Goal: Information Seeking & Learning: Check status

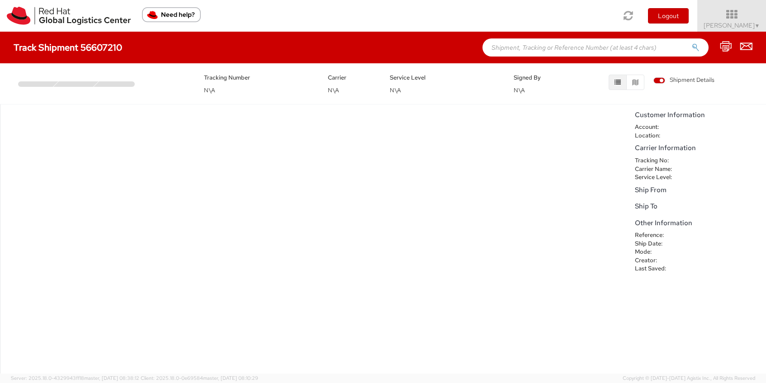
click at [524, 49] on input "text" at bounding box center [596, 47] width 226 height 18
click at [273, 173] on div "No data to show" at bounding box center [315, 239] width 631 height 269
click at [536, 49] on input "text" at bounding box center [596, 47] width 226 height 18
paste input "2564053494"
type input "2564053494"
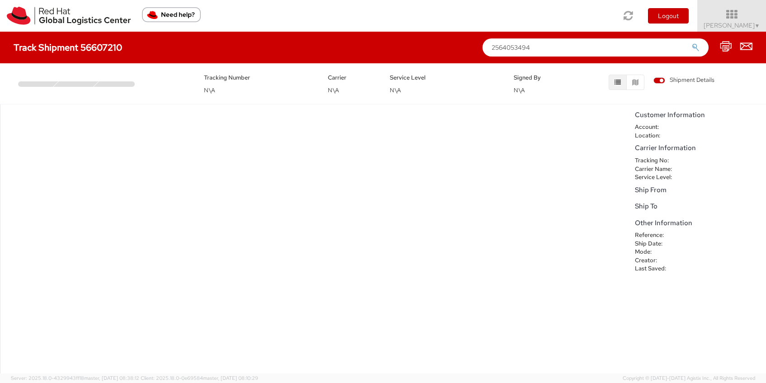
click at [692, 43] on button "submit" at bounding box center [696, 48] width 8 height 11
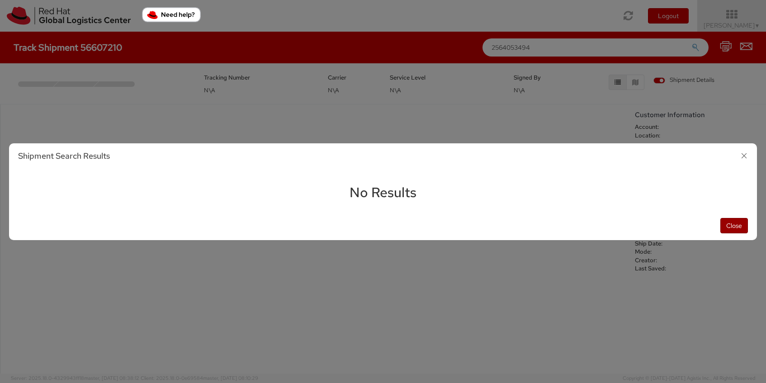
click at [744, 230] on button "Close" at bounding box center [735, 225] width 28 height 15
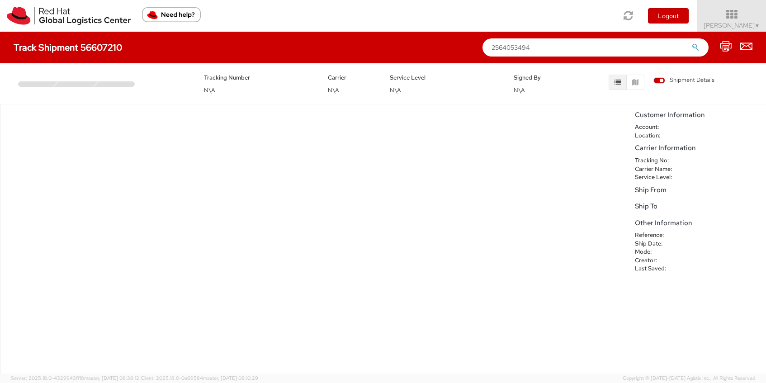
click at [46, 47] on h4 "Track Shipment 56607210" at bounding box center [68, 48] width 109 height 10
click at [41, 9] on img at bounding box center [69, 16] width 124 height 18
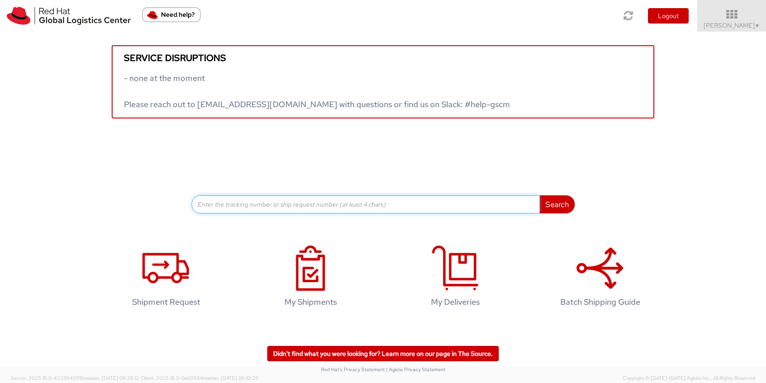
click at [238, 206] on input at bounding box center [366, 204] width 348 height 18
paste input "2564053494"
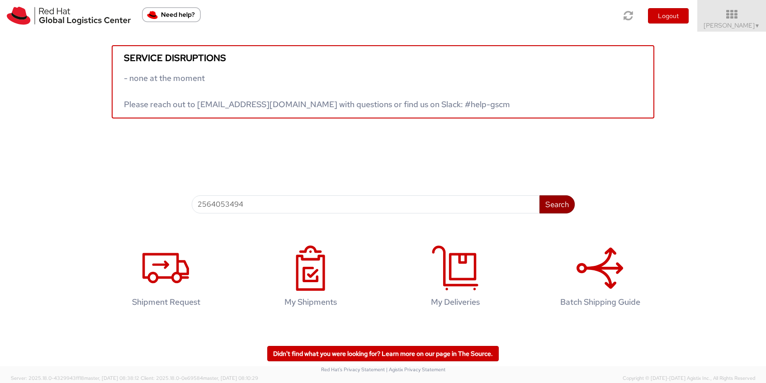
click at [557, 208] on button "Search" at bounding box center [557, 204] width 35 height 18
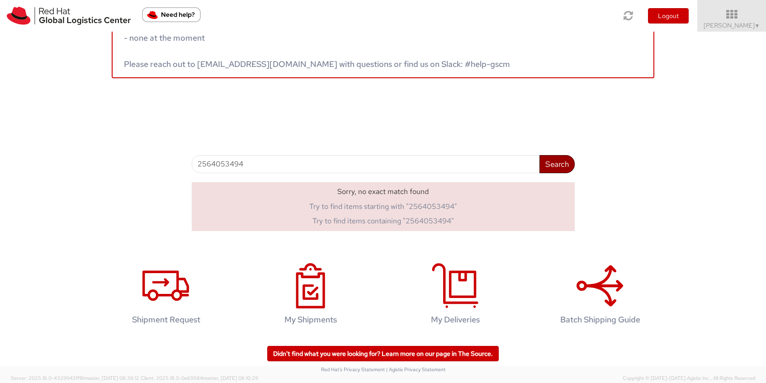
scroll to position [42, 0]
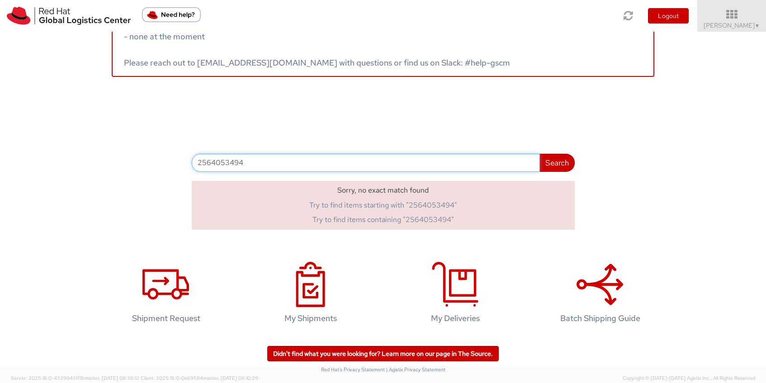
click at [254, 163] on input "2564053494" at bounding box center [366, 163] width 348 height 18
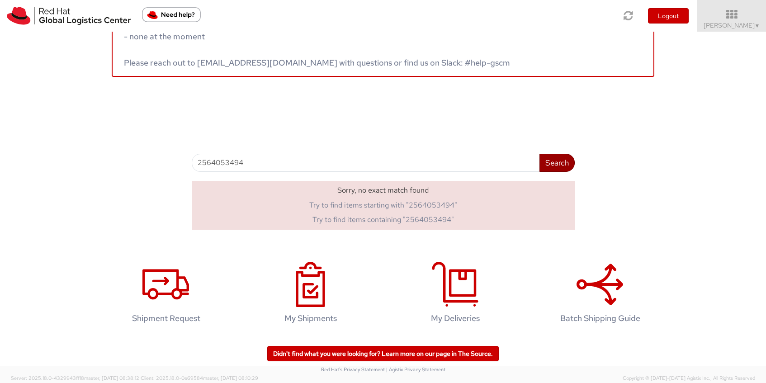
click at [555, 161] on button "Search" at bounding box center [557, 163] width 35 height 18
click at [551, 163] on button "Search" at bounding box center [557, 163] width 35 height 18
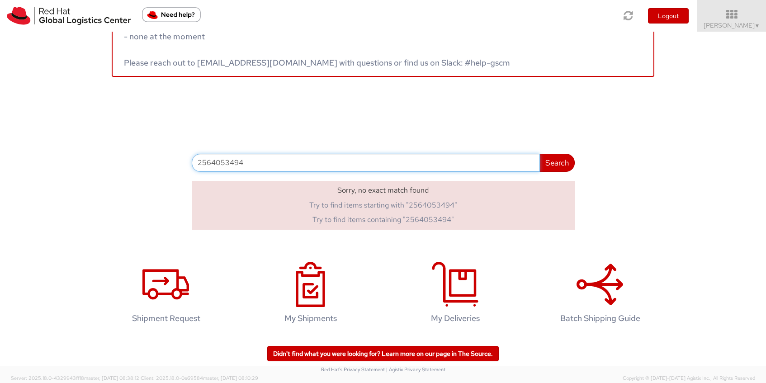
click at [237, 159] on input "2564053494" at bounding box center [366, 163] width 348 height 18
paste input "56607210"
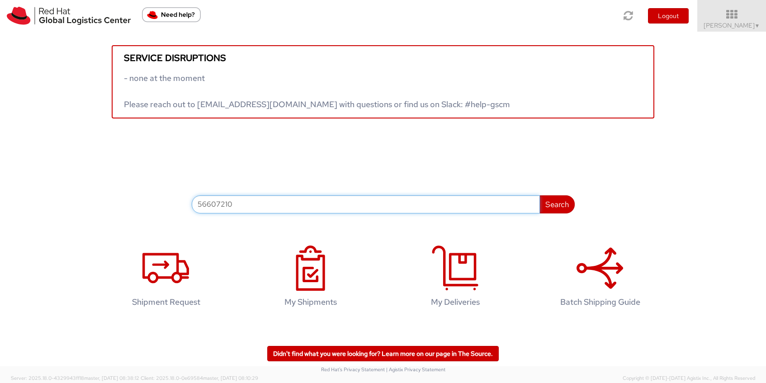
scroll to position [0, 0]
type input "56607210"
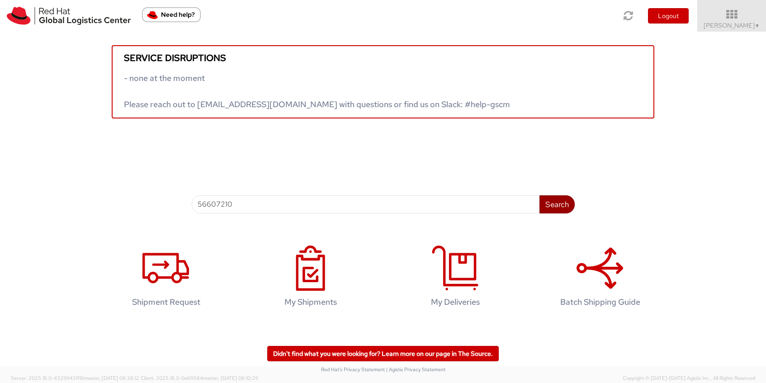
click at [552, 204] on button "Search" at bounding box center [557, 204] width 35 height 18
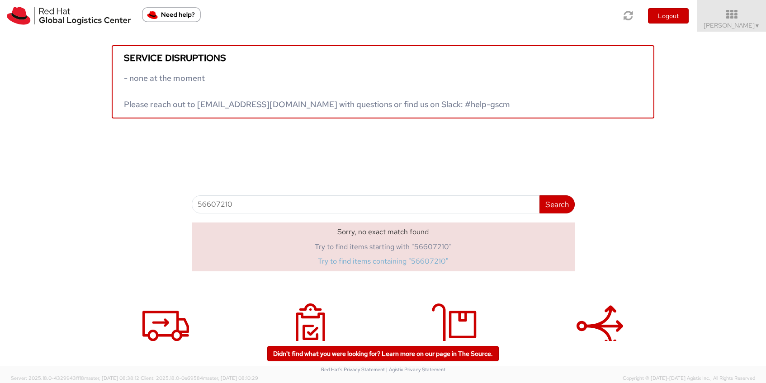
click at [430, 262] on link "Try to find items containing "56607210"" at bounding box center [383, 262] width 131 height 10
click at [432, 248] on link "Try to find items starting with "56607210"" at bounding box center [383, 247] width 137 height 10
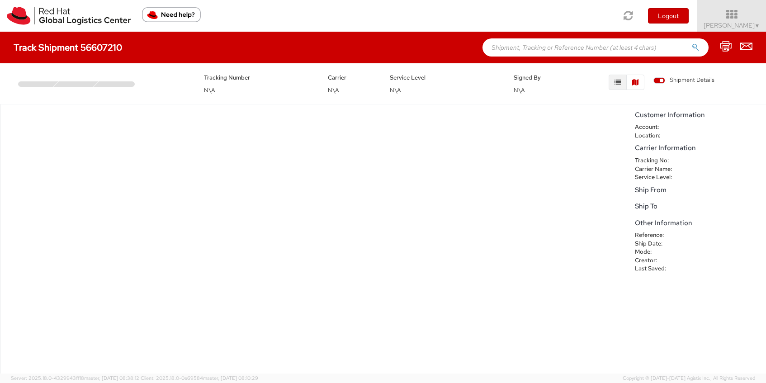
click at [633, 82] on icon "button" at bounding box center [636, 82] width 6 height 6
click at [616, 82] on icon "button" at bounding box center [618, 82] width 6 height 6
click at [47, 89] on div "Tracking Number N\A Carrier N\A Service Level N\A Signed By N\A Shipment Details" at bounding box center [383, 81] width 753 height 27
click at [121, 52] on h4 "Track Shipment 56607210" at bounding box center [68, 48] width 109 height 10
drag, startPoint x: 196, startPoint y: 89, endPoint x: 515, endPoint y: 98, distance: 319.1
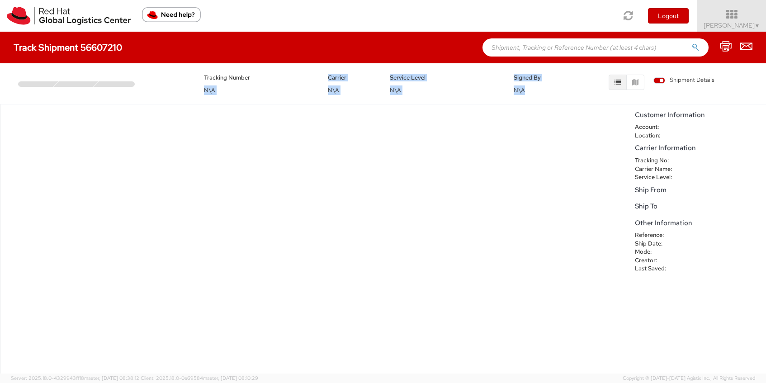
click at [515, 98] on div "Tracking Number N\A Carrier N\A Service Level N\A Signed By N\A Shipment Details" at bounding box center [383, 81] width 766 height 36
click at [596, 44] on input "text" at bounding box center [596, 47] width 226 height 18
click at [582, 47] on input "text" at bounding box center [596, 47] width 226 height 18
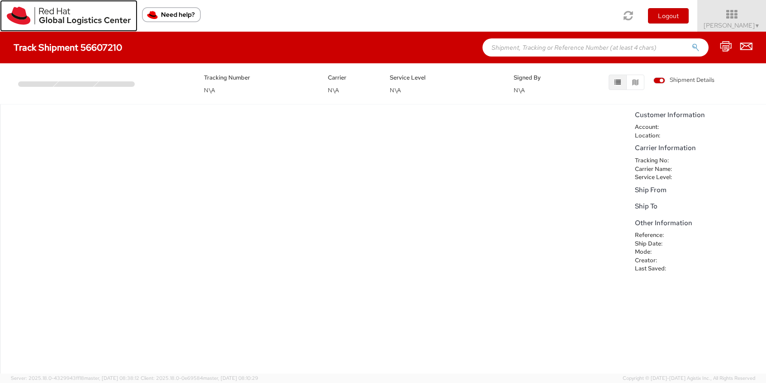
click at [65, 12] on img at bounding box center [69, 16] width 124 height 18
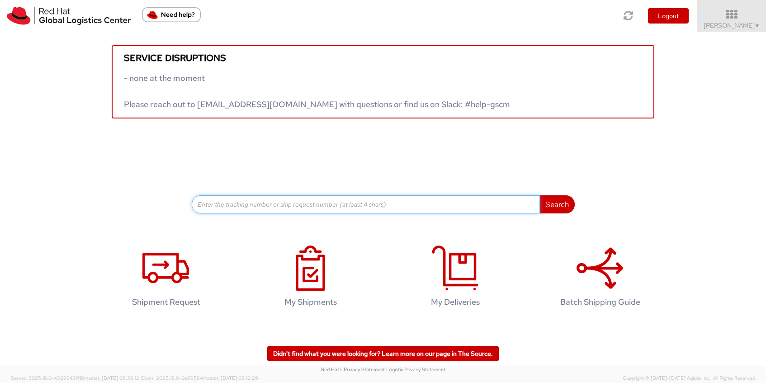
click at [257, 206] on input at bounding box center [366, 204] width 348 height 18
paste input "2564053494"
type input "2564053494"
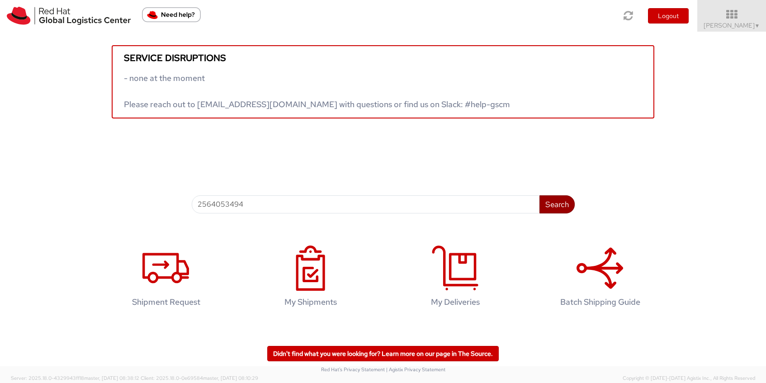
click at [559, 206] on button "Search" at bounding box center [557, 204] width 35 height 18
